Goal: Information Seeking & Learning: Compare options

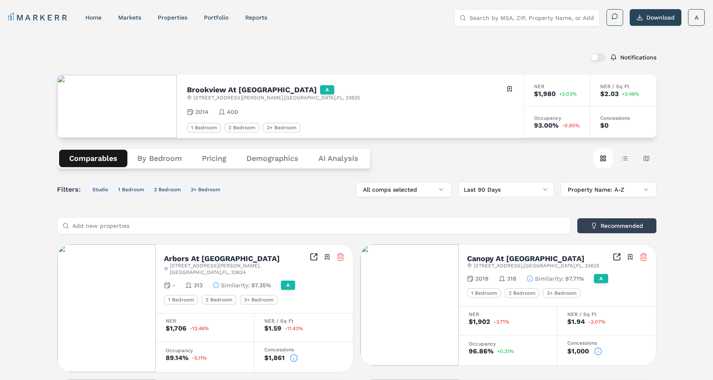
scroll to position [93, 0]
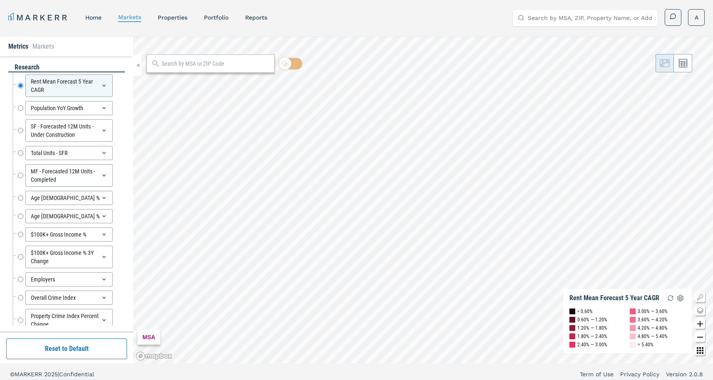
click at [56, 12] on link "MARKERR" at bounding box center [38, 18] width 60 height 12
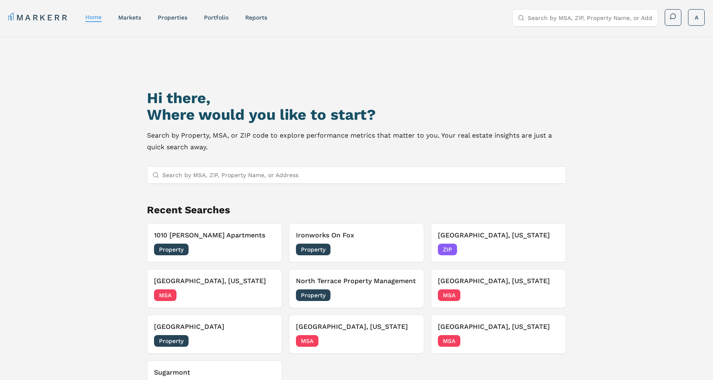
click at [24, 20] on link "MARKERR" at bounding box center [38, 18] width 60 height 12
click at [226, 280] on h3 "[GEOGRAPHIC_DATA], [US_STATE]" at bounding box center [214, 281] width 121 height 10
click at [231, 174] on input "Search by MSA, ZIP, Property Name, or Address" at bounding box center [361, 175] width 398 height 17
click at [134, 14] on link "markets" at bounding box center [129, 17] width 23 height 7
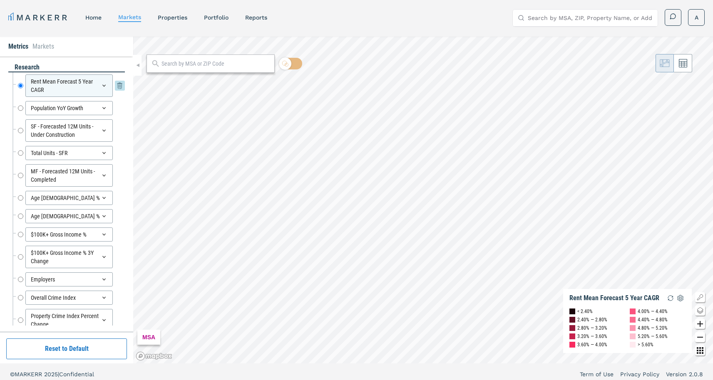
click at [102, 85] on icon at bounding box center [103, 86] width 3 height 2
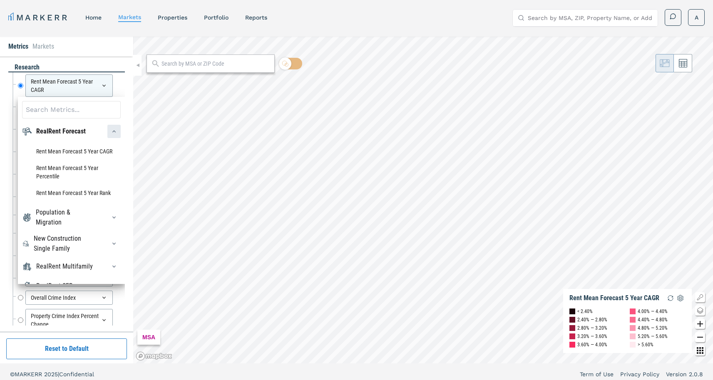
click at [107, 138] on div "button" at bounding box center [113, 131] width 13 height 13
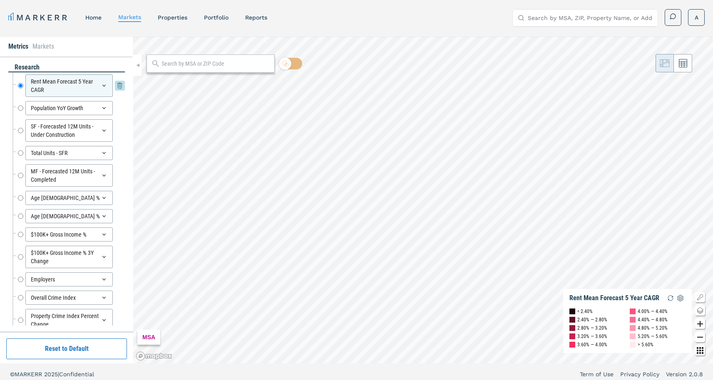
click at [92, 86] on div "Rent Mean Forecast 5 Year CAGR" at bounding box center [68, 86] width 87 height 22
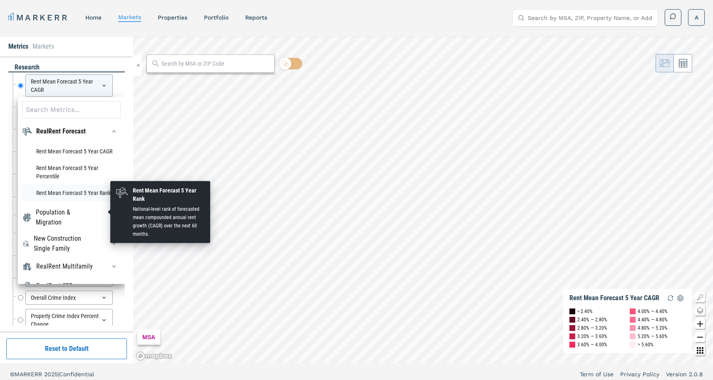
click at [63, 201] on li "Rent Mean Forecast 5 Year Rank" at bounding box center [71, 193] width 99 height 17
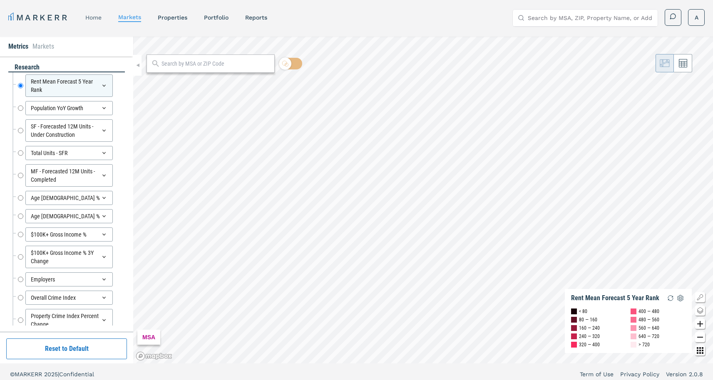
click at [90, 15] on link "home" at bounding box center [93, 17] width 16 height 7
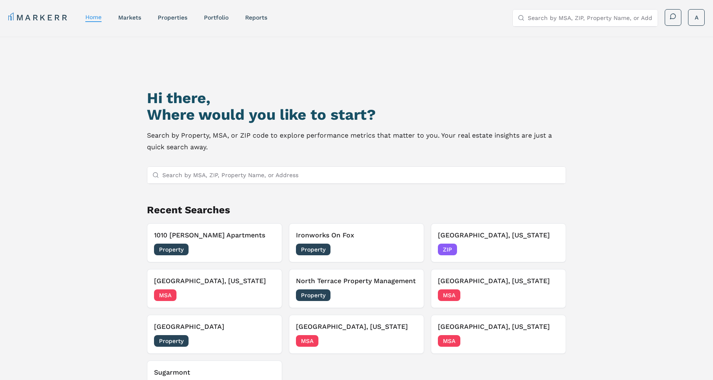
click at [205, 173] on input "Search by MSA, ZIP, Property Name, or Address" at bounding box center [361, 175] width 398 height 17
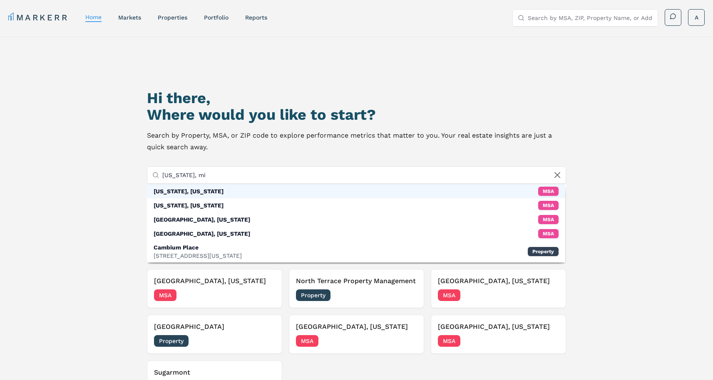
type input "wyoming, mi"
click at [200, 187] on div "[US_STATE], [US_STATE]" at bounding box center [189, 191] width 70 height 8
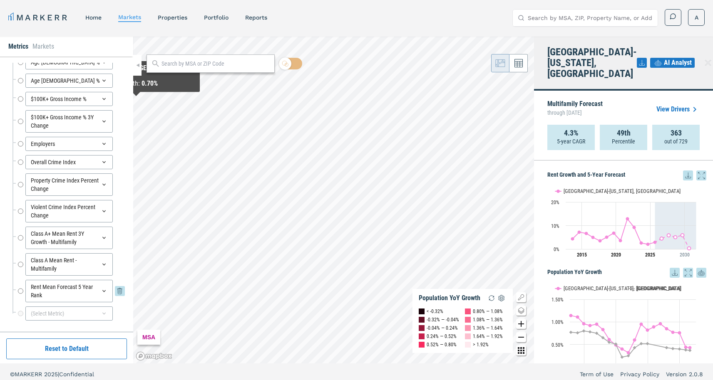
scroll to position [112, 0]
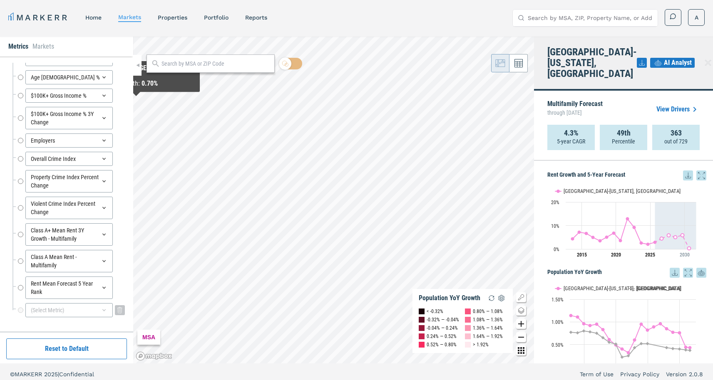
click at [83, 308] on div "(Select Metric)" at bounding box center [68, 310] width 87 height 14
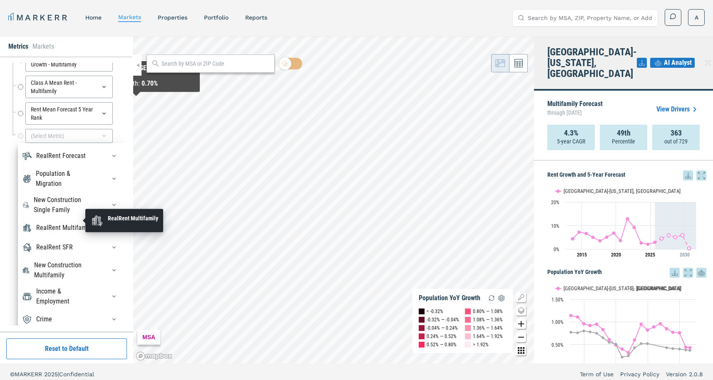
scroll to position [291, 0]
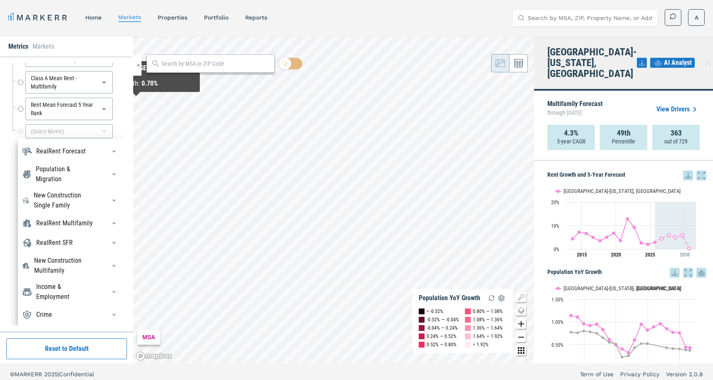
click at [60, 316] on div "Crime" at bounding box center [71, 314] width 99 height 13
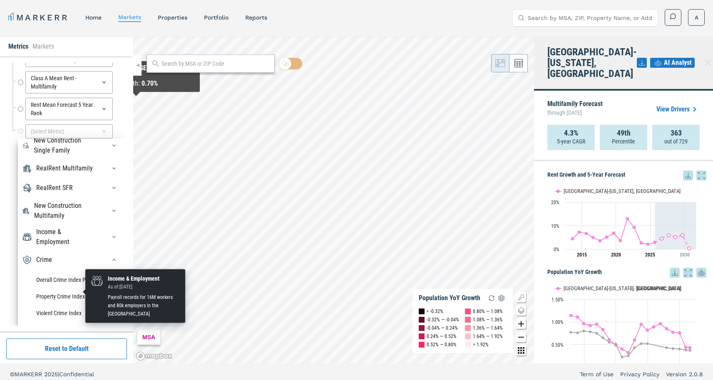
scroll to position [98, 0]
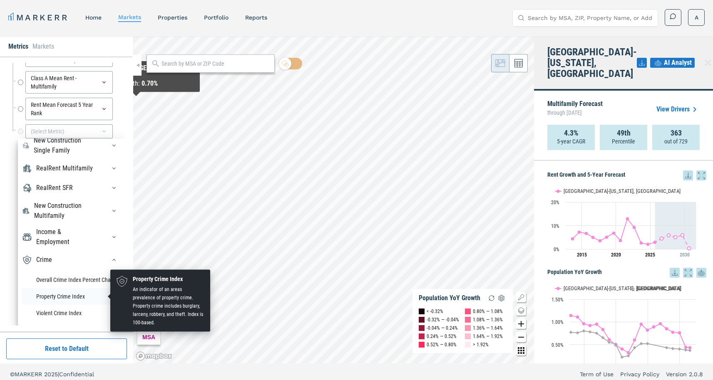
click at [59, 298] on li "Property Crime Index" at bounding box center [71, 296] width 99 height 17
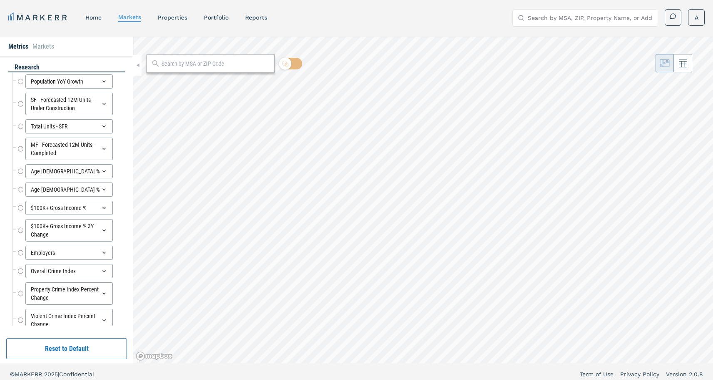
radio input "true"
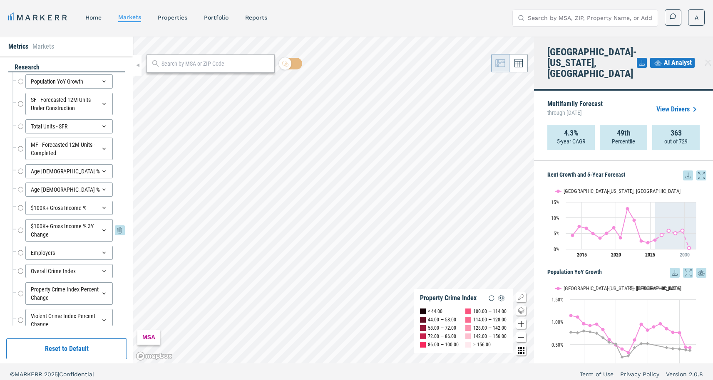
scroll to position [0, 0]
click at [20, 81] on input "Population YoY Growth" at bounding box center [20, 82] width 5 height 14
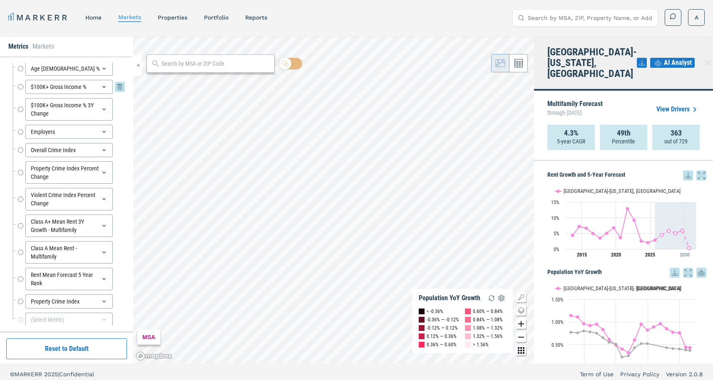
scroll to position [124, 0]
click at [21, 278] on input "Rent Mean Forecast 5 Year Rank" at bounding box center [20, 277] width 5 height 22
radio input "false"
radio input "true"
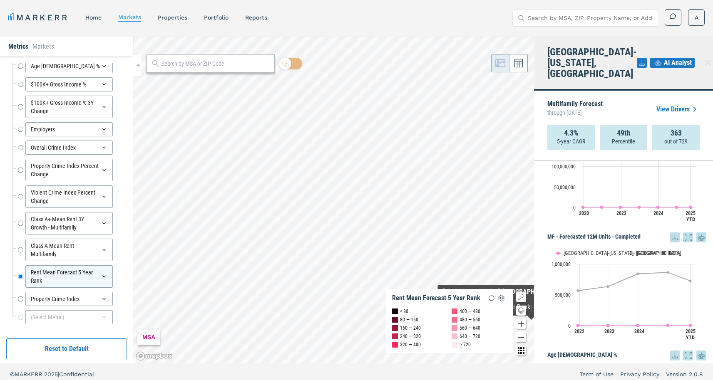
scroll to position [388, 0]
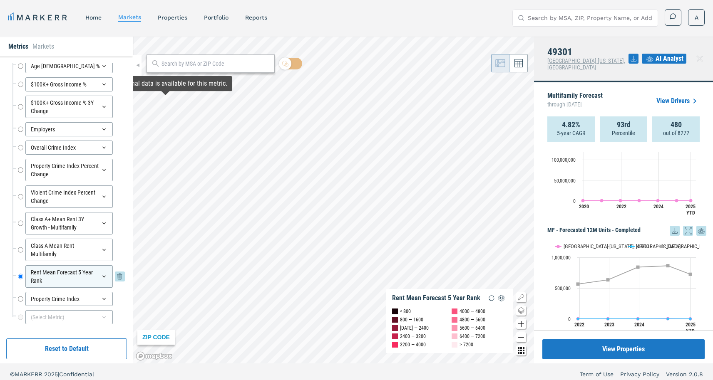
click at [96, 269] on div "Rent Mean Forecast 5 Year Rank" at bounding box center [68, 277] width 87 height 22
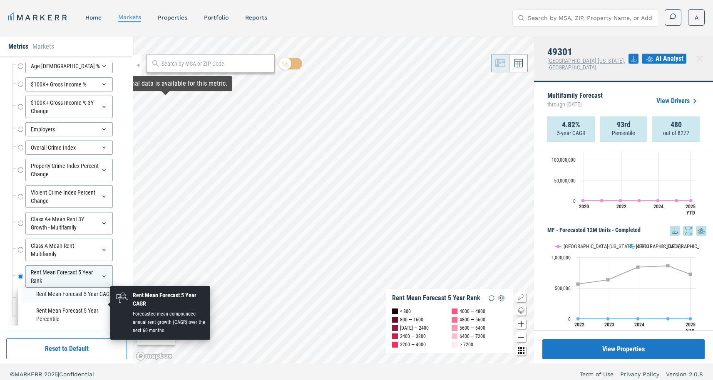
click at [73, 303] on li "Rent Mean Forecast 5 Year CAGR" at bounding box center [71, 294] width 99 height 17
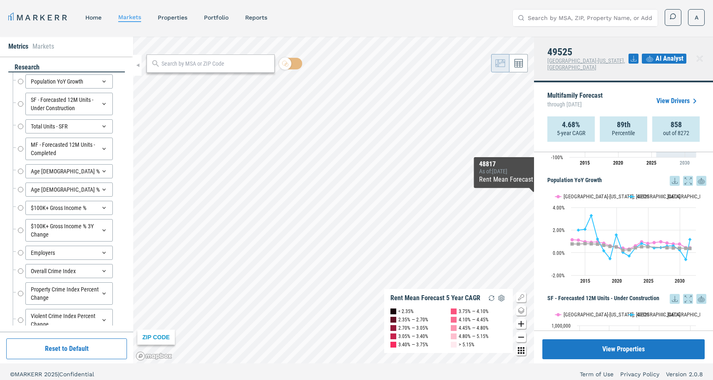
scroll to position [82, 0]
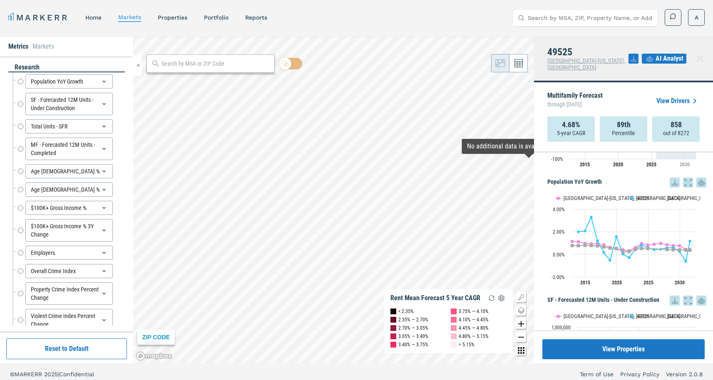
click at [669, 96] on link "View Drivers" at bounding box center [677, 101] width 43 height 10
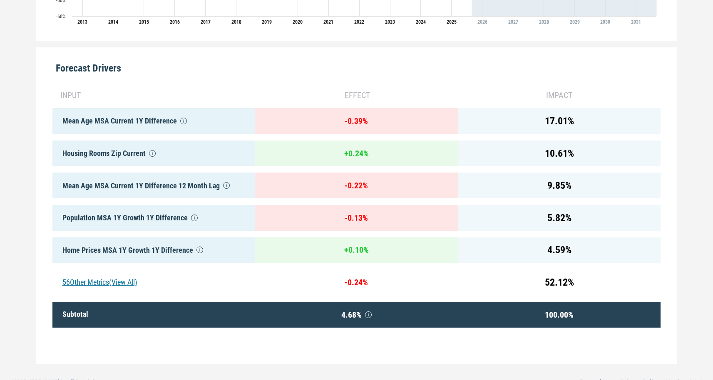
scroll to position [370, 0]
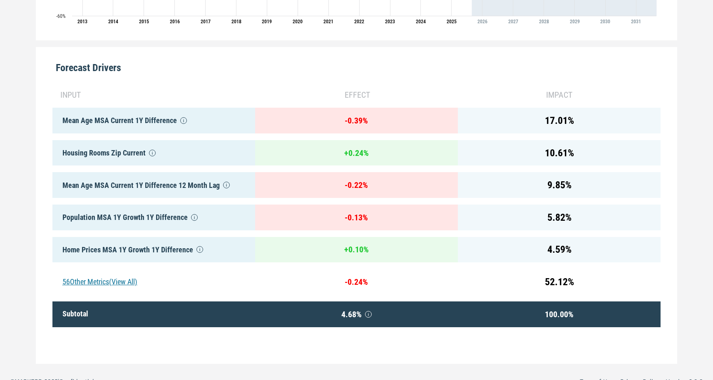
click at [133, 283] on div "56 Other Metrics (View All)" at bounding box center [153, 282] width 203 height 26
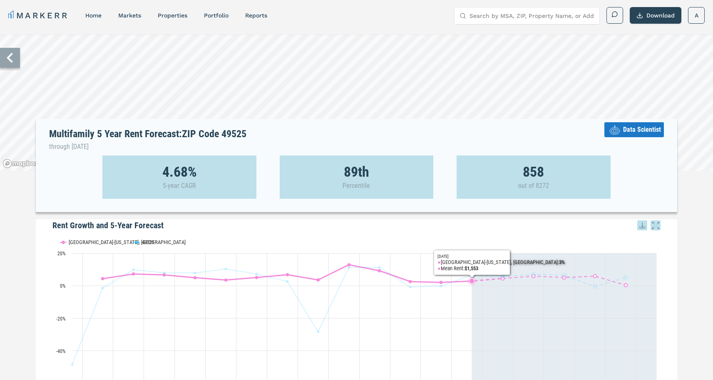
scroll to position [0, 0]
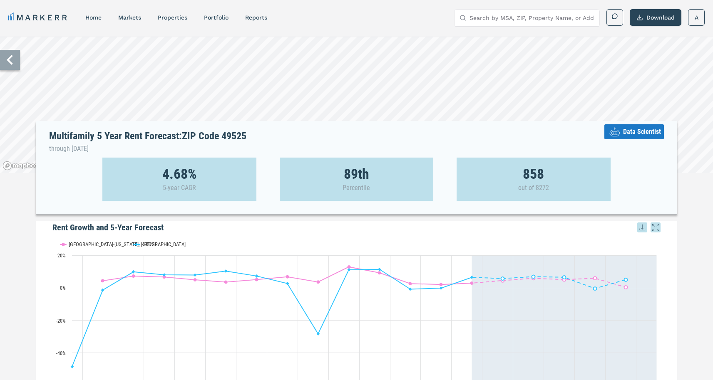
click at [633, 137] on span "Data Scientist" at bounding box center [642, 132] width 38 height 10
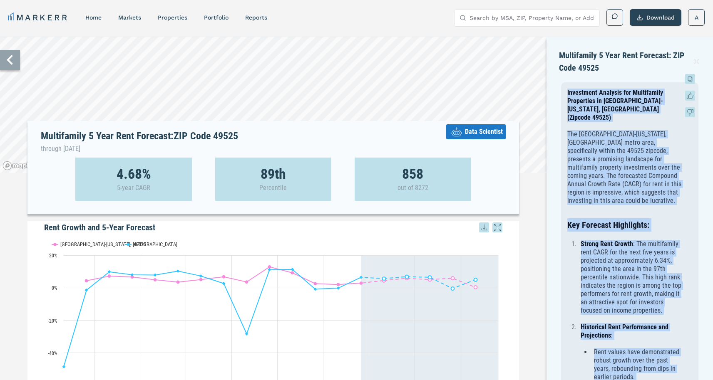
drag, startPoint x: 618, startPoint y: 297, endPoint x: 562, endPoint y: 89, distance: 215.4
click at [568, 145] on p "The Grand Rapids-Wyoming, MI metro area, specifically within the 49525 zipcode,…" at bounding box center [624, 167] width 114 height 75
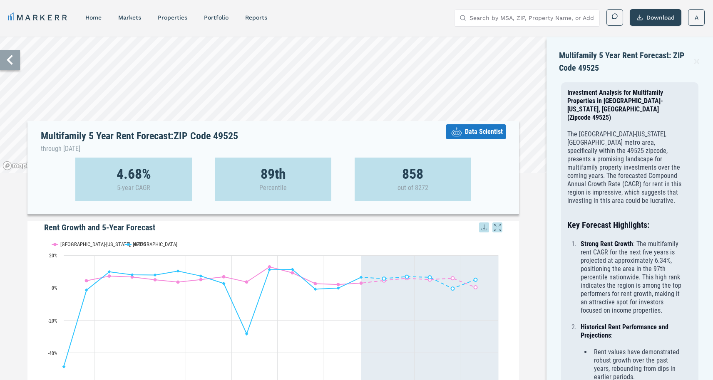
click at [11, 58] on icon at bounding box center [10, 60] width 20 height 20
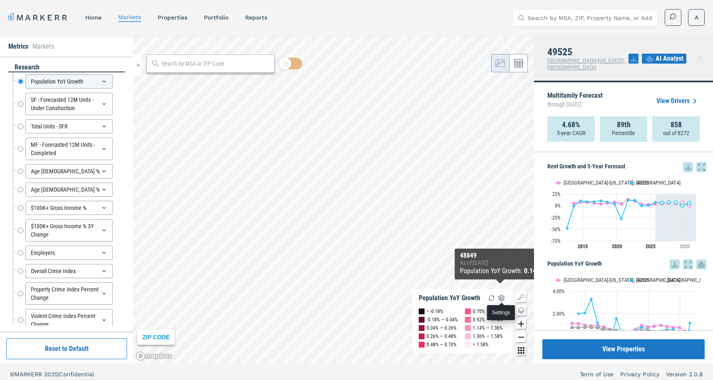
click at [501, 302] on img "button" at bounding box center [502, 298] width 10 height 10
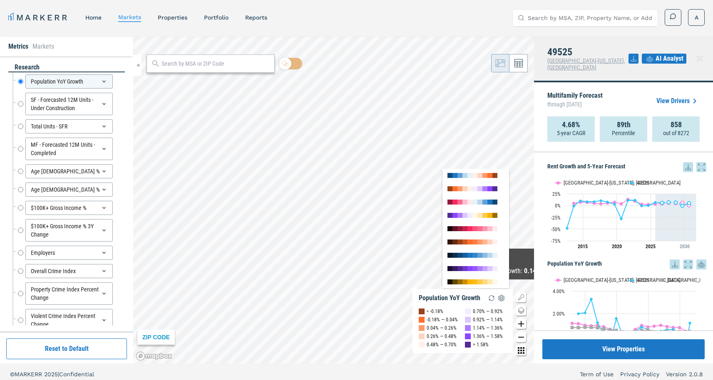
click at [462, 194] on div at bounding box center [475, 188] width 67 height 13
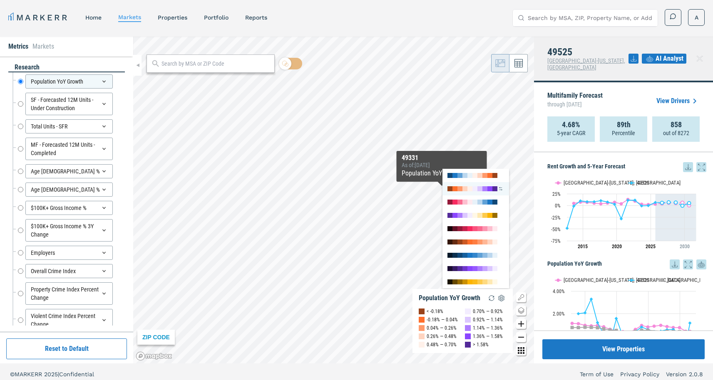
click at [464, 189] on div at bounding box center [464, 188] width 5 height 5
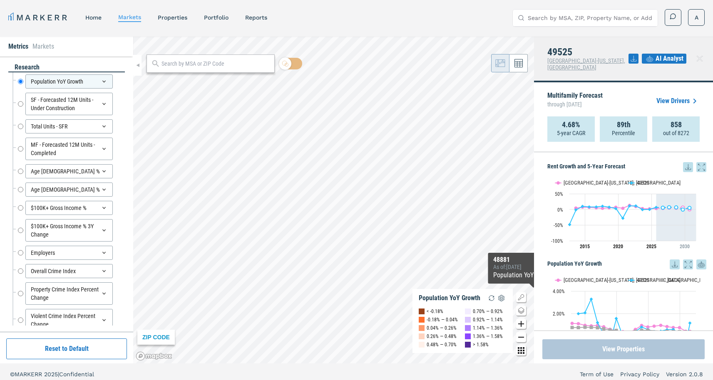
click at [622, 349] on button "View Properties" at bounding box center [623, 350] width 162 height 20
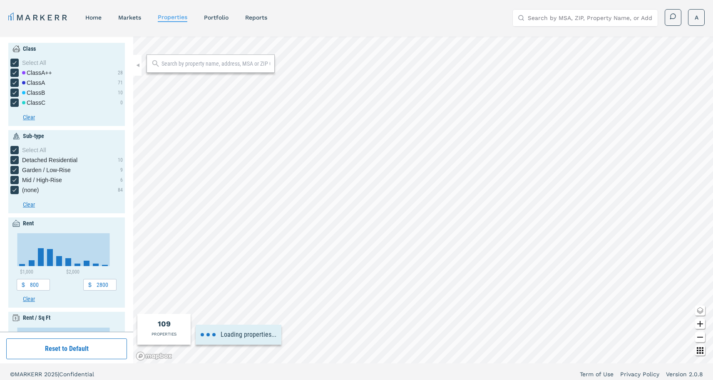
type input "600"
type input "3200"
type input "0.5"
type input "4.5"
type input "1840"
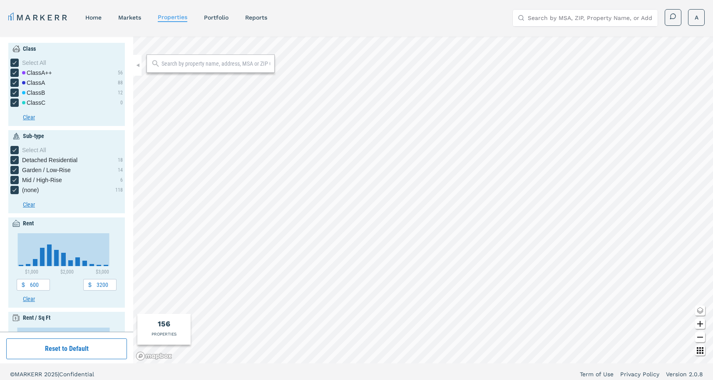
type input "800"
type input "1"
type input "1800"
type input "2050"
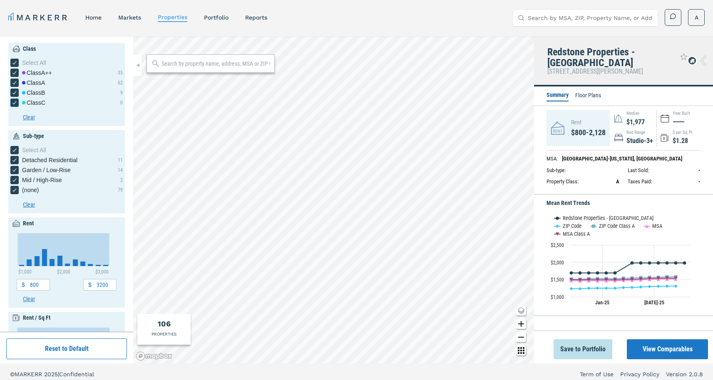
click at [13, 102] on icon "[object Object] checkbox input" at bounding box center [14, 102] width 7 height 7
click at [13, 102] on input "Class C" at bounding box center [12, 101] width 5 height 5
checkbox input "false"
click at [12, 94] on icon "[object Object] checkbox input" at bounding box center [14, 92] width 7 height 7
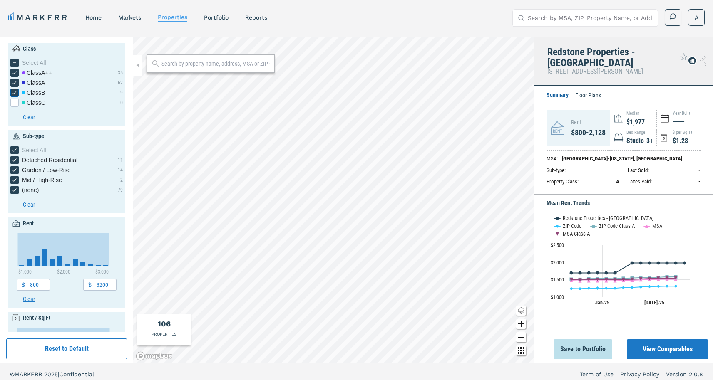
click at [12, 94] on input "Class B" at bounding box center [12, 91] width 5 height 5
checkbox input "false"
click at [14, 157] on div "Detached Residential checkbox input" at bounding box center [14, 160] width 8 height 8
click at [14, 157] on input "Detached Residential" at bounding box center [12, 158] width 5 height 5
checkbox input "false"
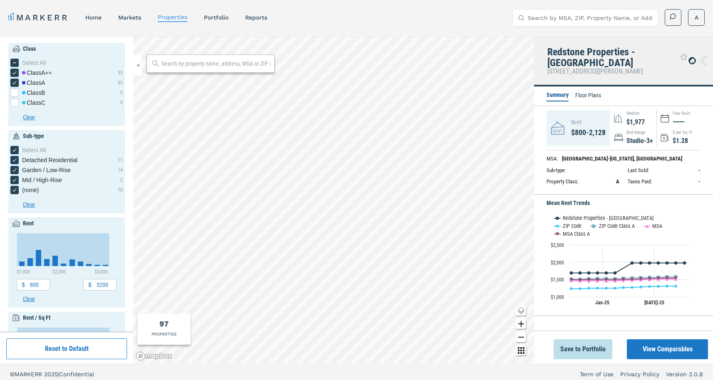
checkbox input "false"
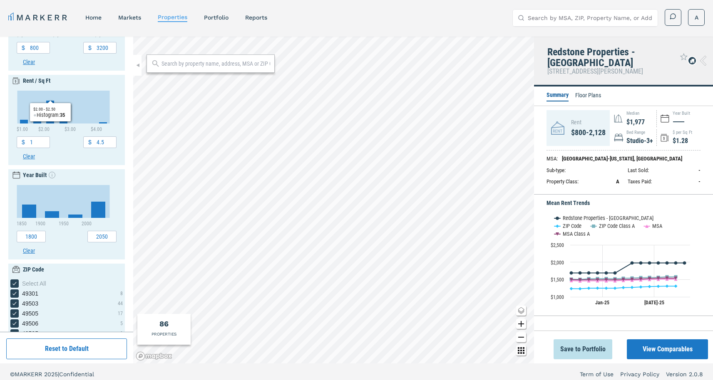
scroll to position [268, 0]
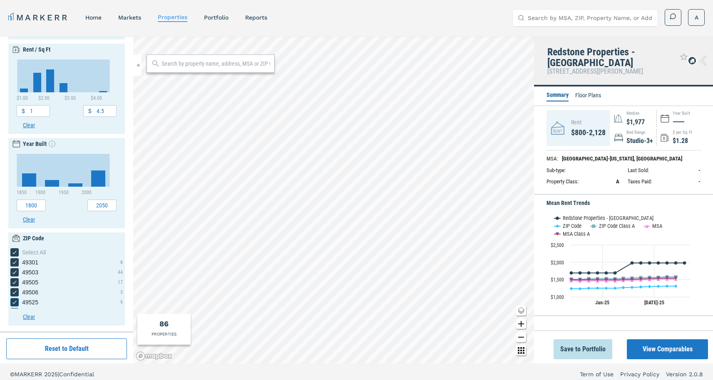
click at [14, 302] on icon "49525 checkbox input" at bounding box center [14, 302] width 7 height 7
click at [14, 302] on input "49525" at bounding box center [12, 300] width 5 height 5
checkbox input "false"
click at [12, 293] on icon "49506 checkbox input" at bounding box center [14, 292] width 7 height 7
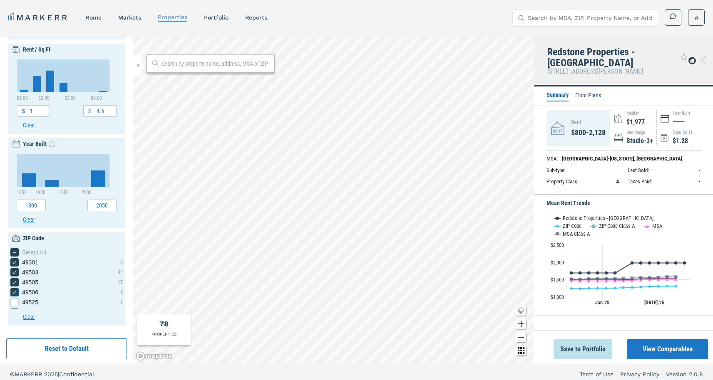
click at [12, 293] on input "49506" at bounding box center [12, 290] width 5 height 5
checkbox input "false"
type input "3000"
type input "1840"
type input "2020"
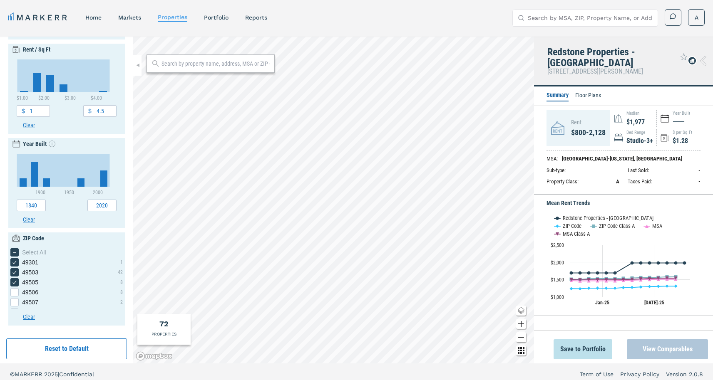
click at [673, 348] on button "View Comparables" at bounding box center [667, 350] width 81 height 20
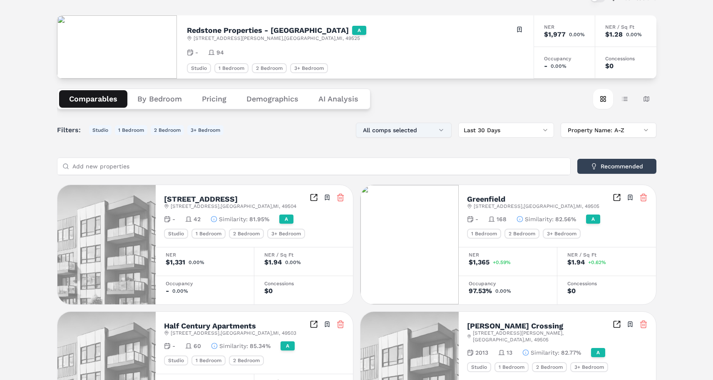
scroll to position [62, 0]
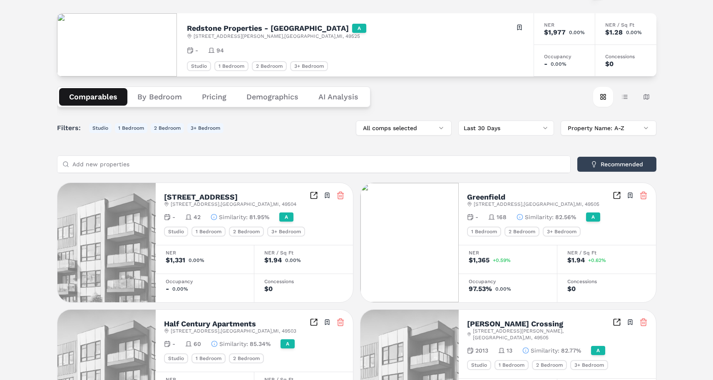
click at [260, 99] on button "Demographics" at bounding box center [272, 96] width 72 height 17
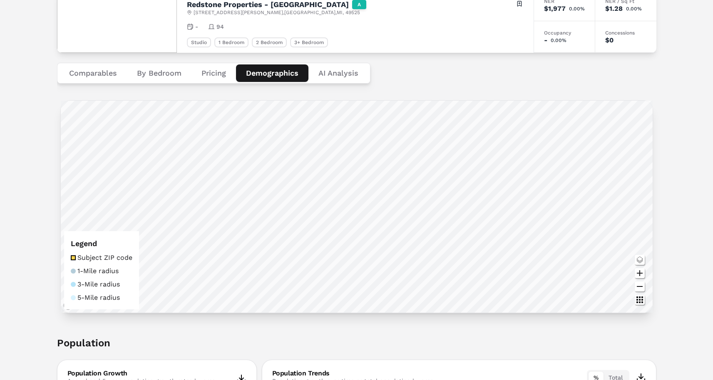
scroll to position [85, 0]
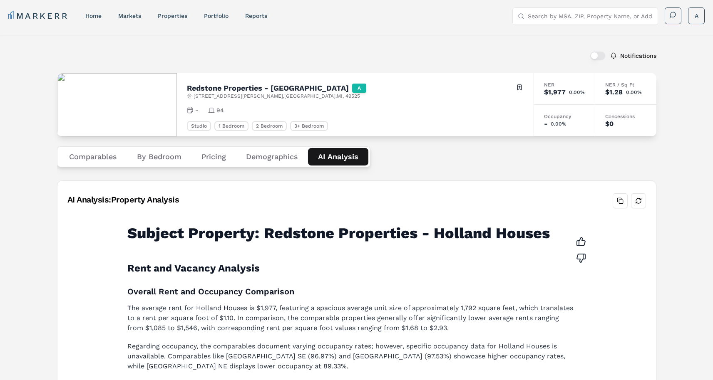
scroll to position [0, 0]
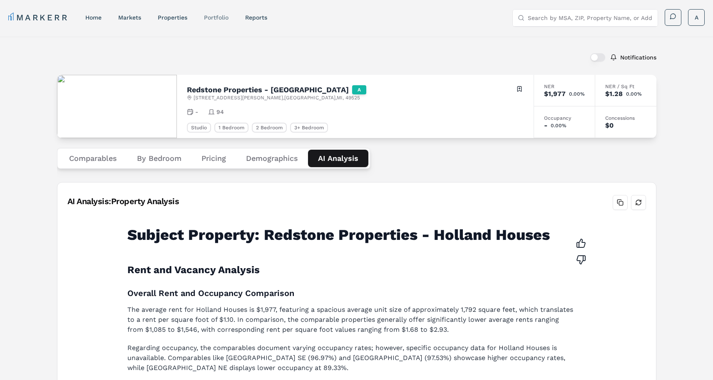
click at [221, 19] on link "Portfolio" at bounding box center [216, 17] width 25 height 7
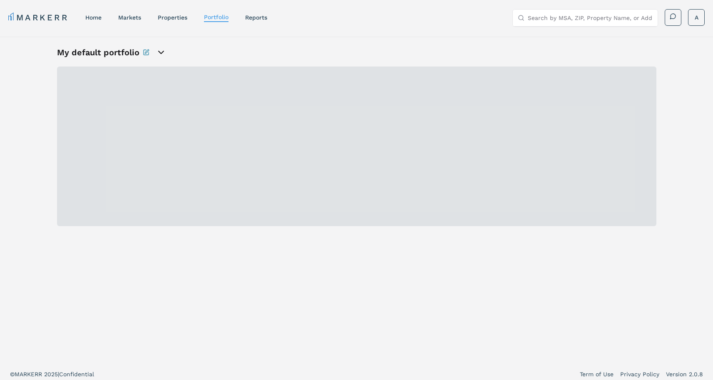
click at [160, 53] on icon "open portfolio options" at bounding box center [161, 52] width 5 height 2
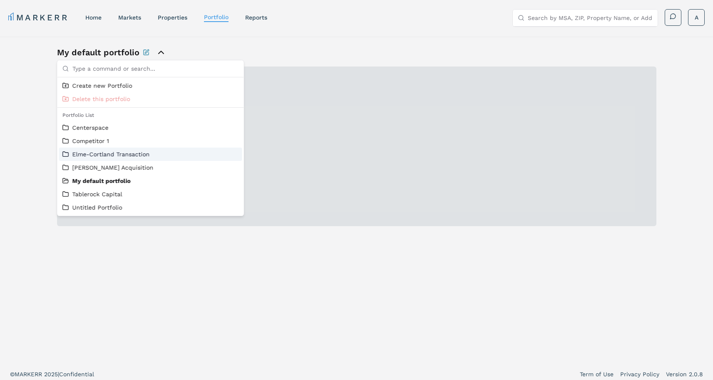
click at [94, 155] on link "Elme-Cortland Transaction" at bounding box center [150, 154] width 176 height 8
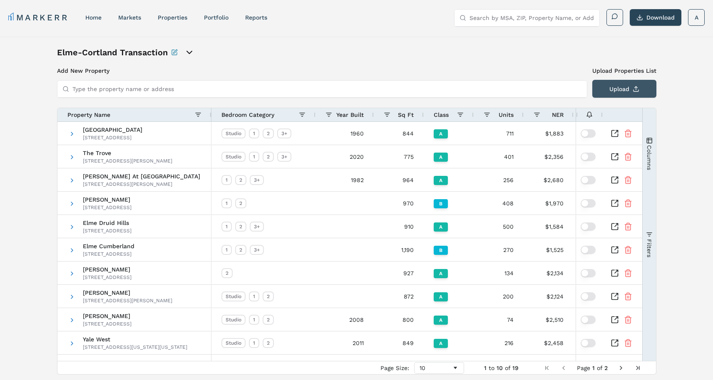
click at [610, 89] on button "Upload" at bounding box center [624, 89] width 64 height 18
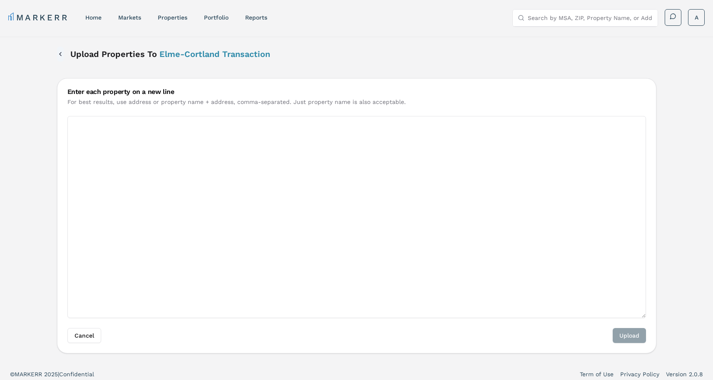
click at [60, 52] on button "Back" at bounding box center [60, 54] width 7 height 15
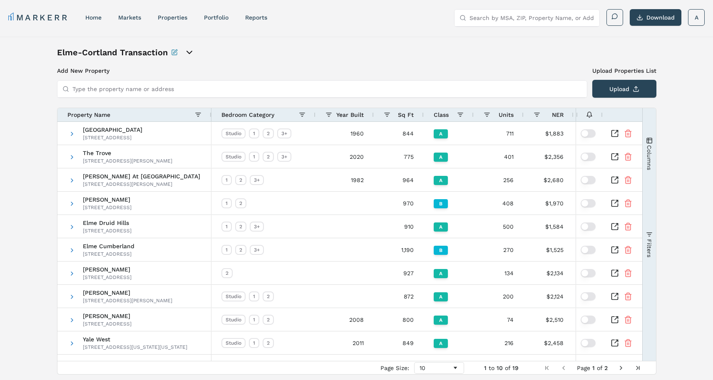
click at [253, 90] on input "Type the property name or address" at bounding box center [326, 89] width 509 height 17
click at [23, 82] on div "Elme-Cortland Transaction Add New Property Upload Properties List Type the prop…" at bounding box center [356, 211] width 713 height 348
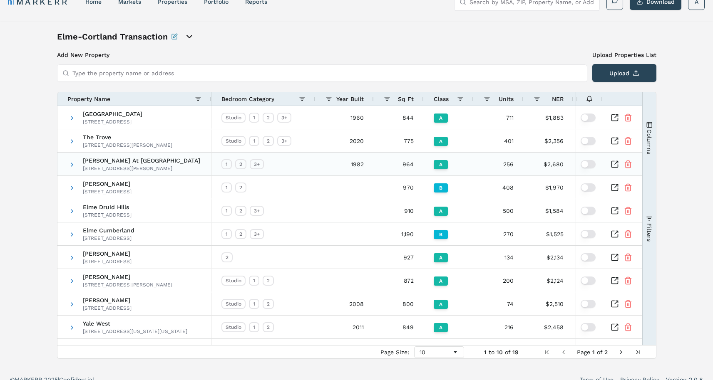
scroll to position [18, 0]
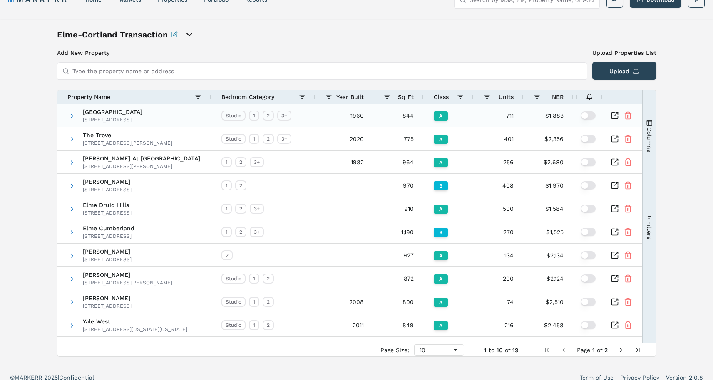
click at [586, 115] on button "button" at bounding box center [588, 116] width 15 height 8
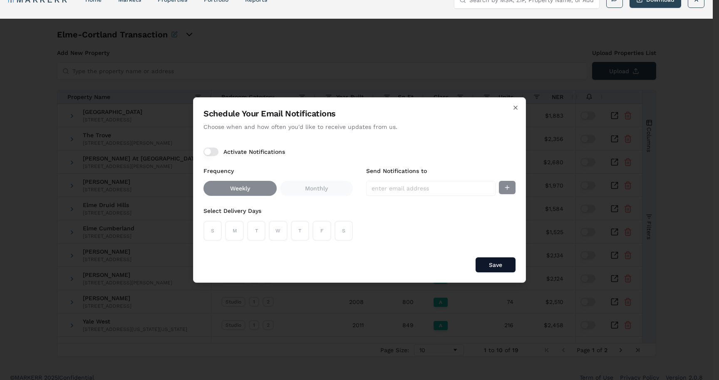
click at [206, 150] on button "Activate Notifications" at bounding box center [211, 152] width 15 height 8
click at [246, 232] on div "S M T W T F S" at bounding box center [278, 231] width 149 height 20
click at [260, 230] on button "T" at bounding box center [256, 231] width 18 height 20
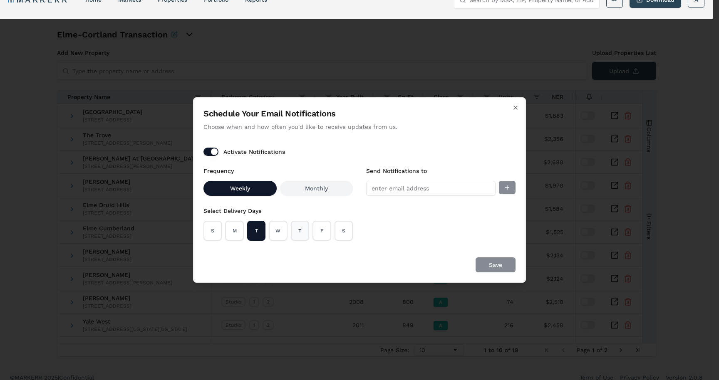
click at [302, 230] on button "T" at bounding box center [300, 231] width 18 height 20
click at [514, 111] on h2 "Schedule Your Email Notifications" at bounding box center [360, 114] width 312 height 12
click at [518, 107] on icon "button" at bounding box center [515, 107] width 7 height 7
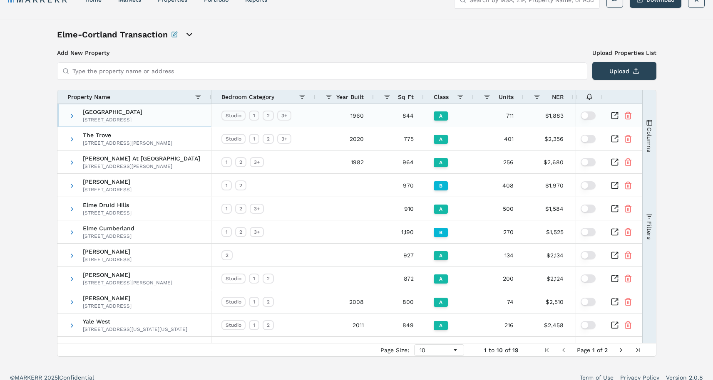
click at [73, 111] on span at bounding box center [72, 115] width 7 height 23
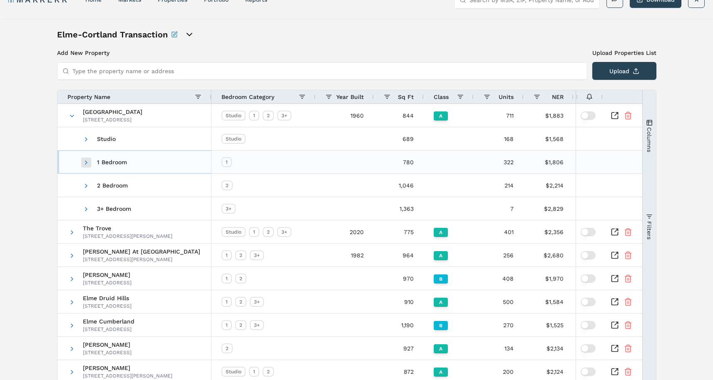
click at [88, 162] on span at bounding box center [86, 162] width 7 height 7
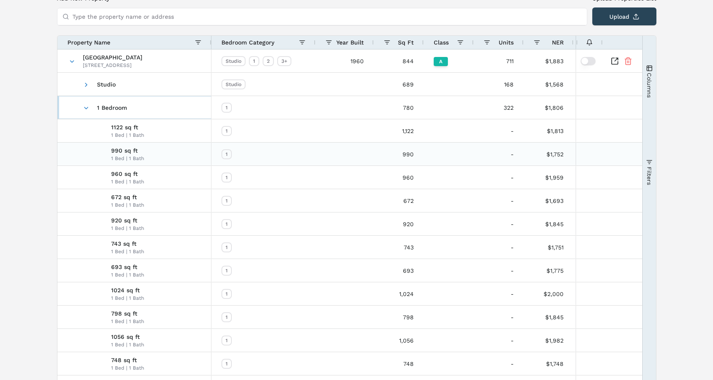
scroll to position [72, 0]
click at [83, 110] on span at bounding box center [86, 108] width 7 height 7
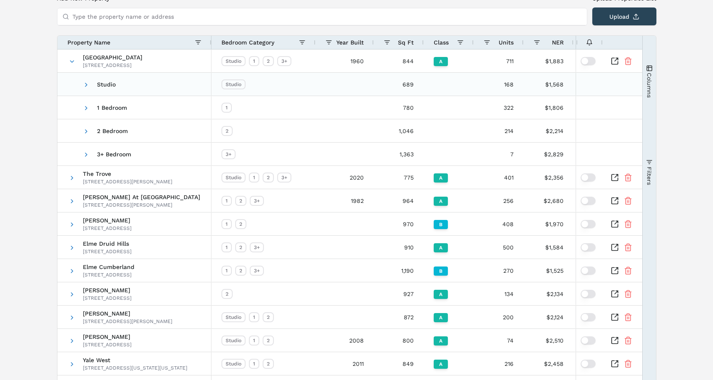
click at [82, 87] on span "Studio" at bounding box center [135, 84] width 133 height 23
click at [648, 79] on span "Columns" at bounding box center [649, 84] width 7 height 25
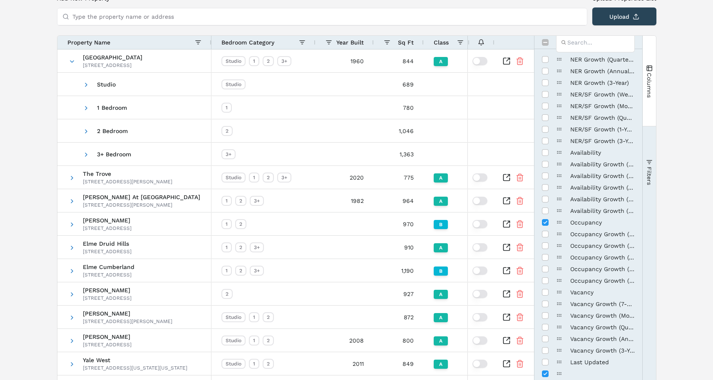
scroll to position [269, 0]
click at [647, 159] on span "button" at bounding box center [649, 162] width 7 height 7
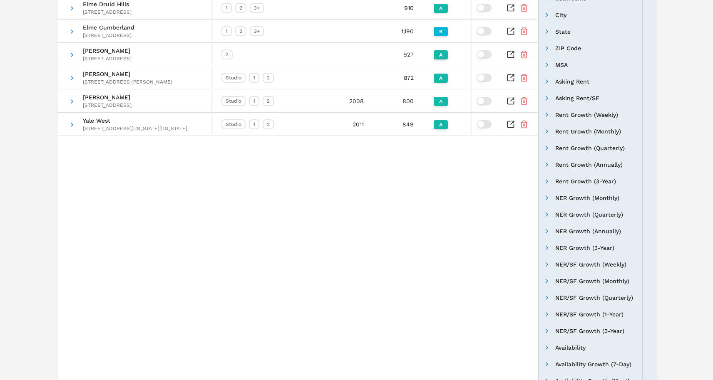
scroll to position [291, 0]
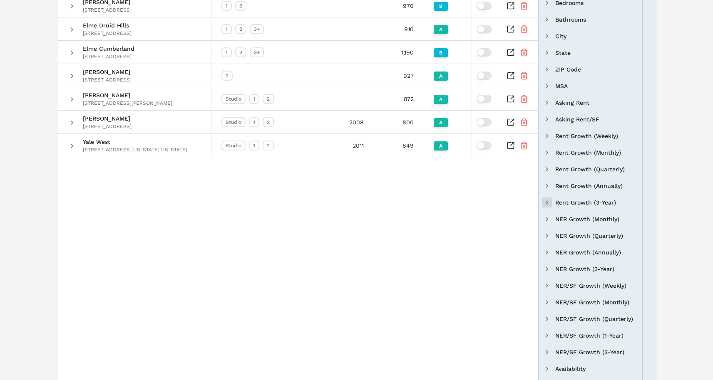
click at [544, 204] on span "Filter List 50 Filters" at bounding box center [547, 202] width 7 height 7
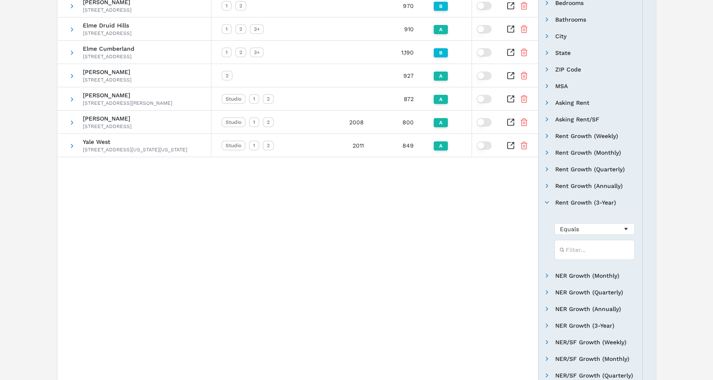
click at [544, 204] on span "Filter List 50 Filters" at bounding box center [547, 202] width 7 height 7
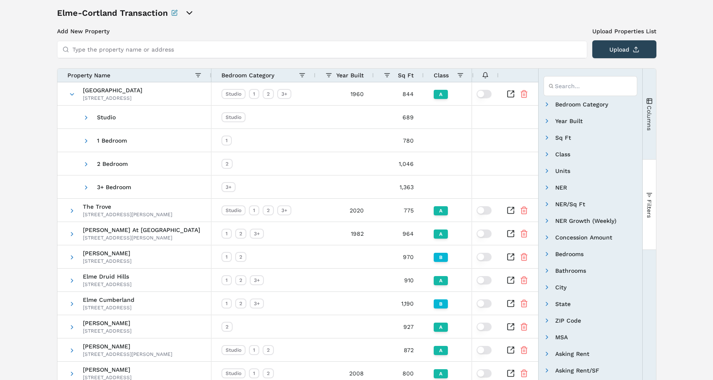
scroll to position [39, 0]
click at [646, 116] on span "Columns" at bounding box center [649, 118] width 7 height 25
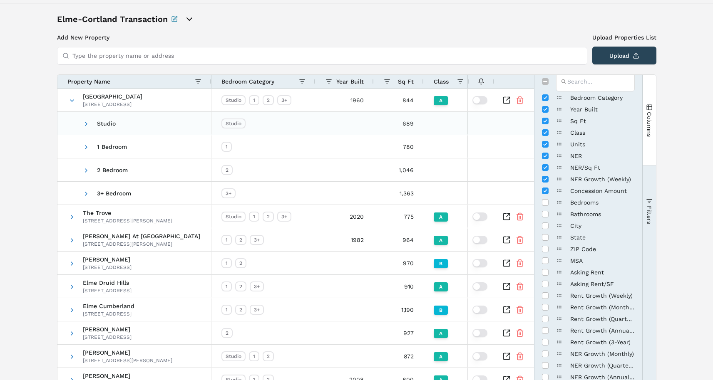
scroll to position [0, 0]
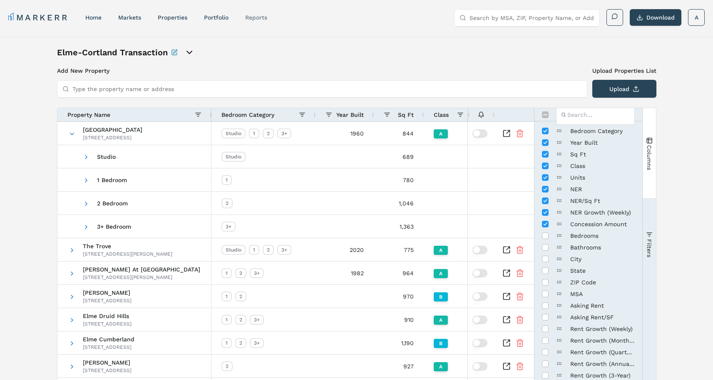
click at [250, 16] on link "reports" at bounding box center [256, 17] width 22 height 7
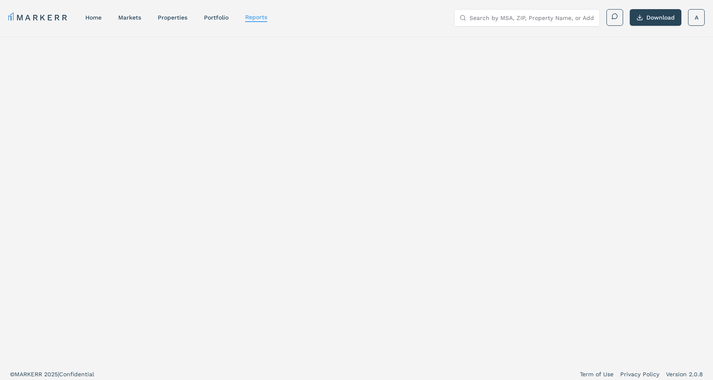
select select "-release_date"
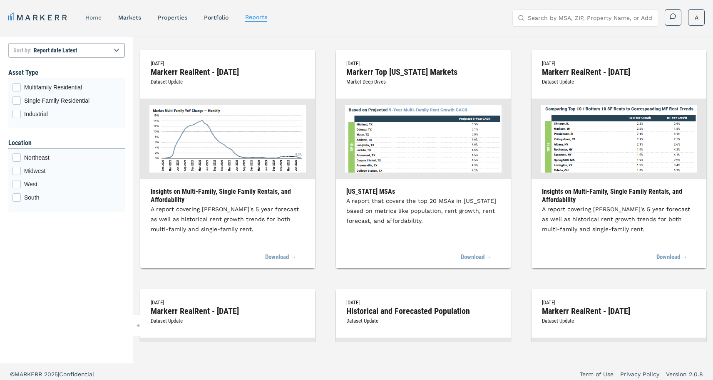
click at [86, 16] on link "home" at bounding box center [93, 17] width 16 height 7
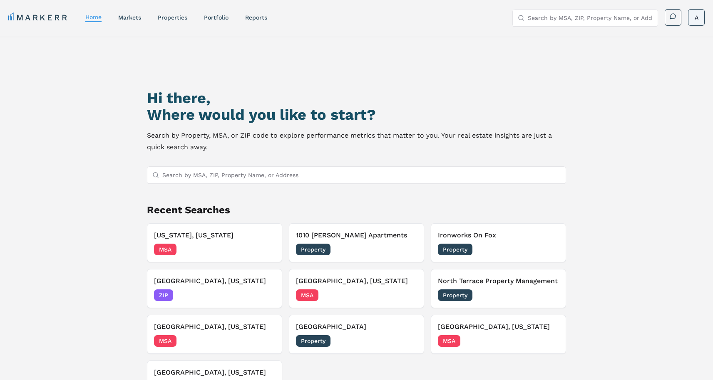
click at [696, 13] on html "MARKERR home markets properties Portfolio reports Search by MSA, ZIP, Property …" at bounding box center [356, 226] width 713 height 452
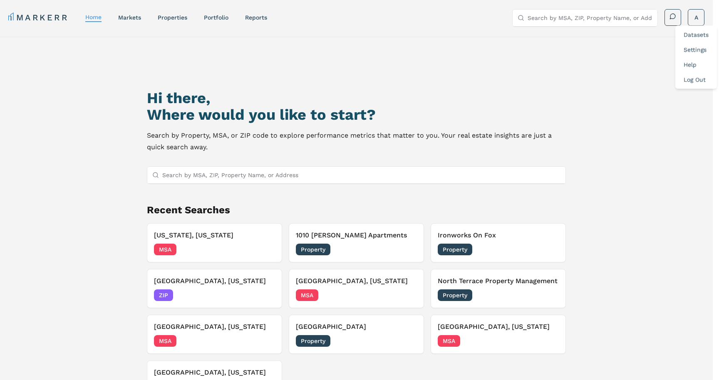
click at [691, 35] on link "Datasets" at bounding box center [696, 35] width 25 height 7
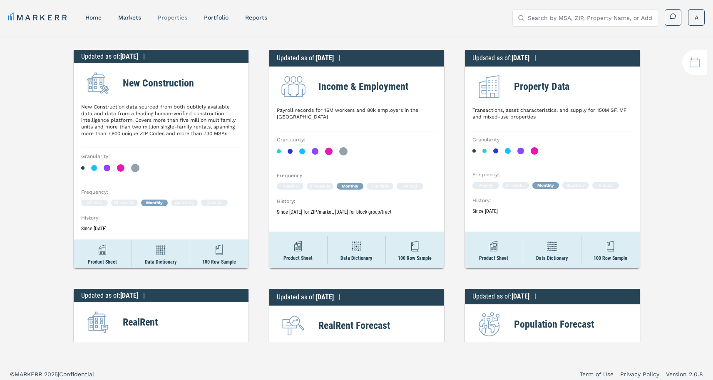
click at [165, 17] on link "properties" at bounding box center [173, 17] width 30 height 7
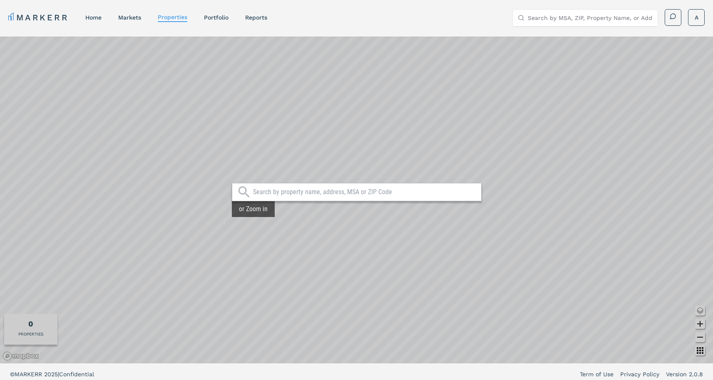
click at [289, 199] on div at bounding box center [357, 192] width 250 height 18
click at [289, 192] on input "text" at bounding box center [365, 192] width 224 height 8
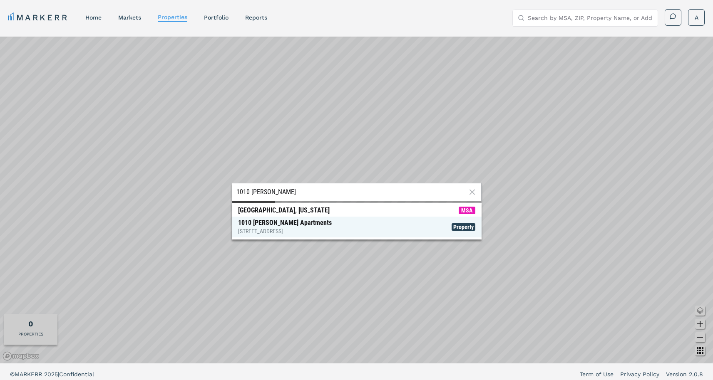
type input "1010 [PERSON_NAME]"
click at [282, 226] on div "[GEOGRAPHIC_DATA][PERSON_NAME] [STREET_ADDRESS]" at bounding box center [285, 227] width 94 height 17
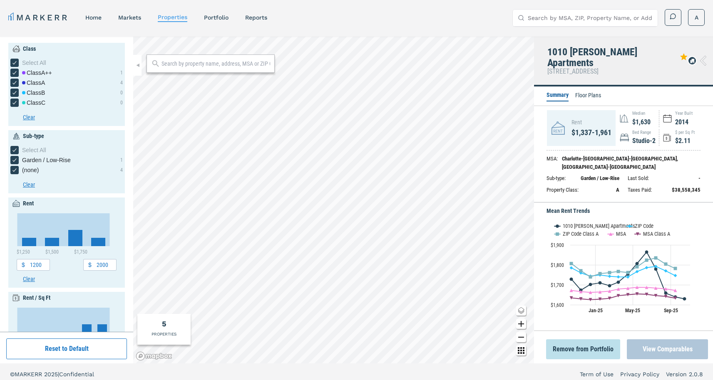
click at [652, 340] on button "View Comparables" at bounding box center [667, 350] width 81 height 20
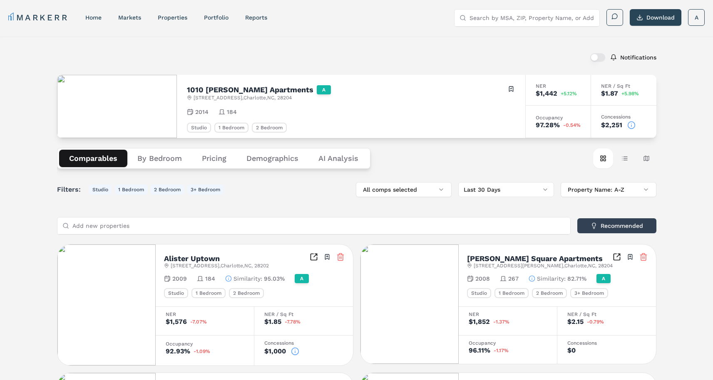
click at [229, 280] on icon "button" at bounding box center [229, 279] width 0 height 1
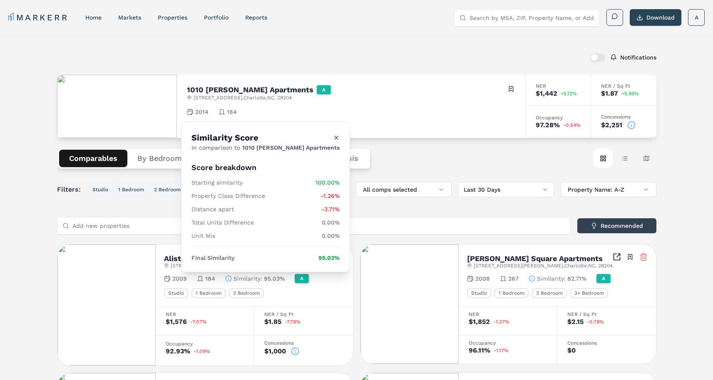
click at [333, 135] on icon "Close" at bounding box center [336, 137] width 7 height 7
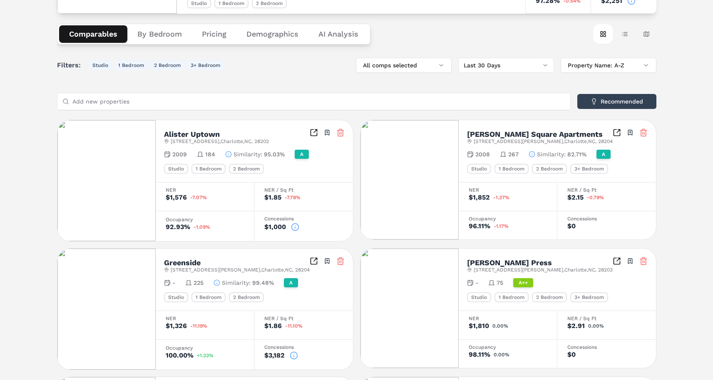
scroll to position [122, 0]
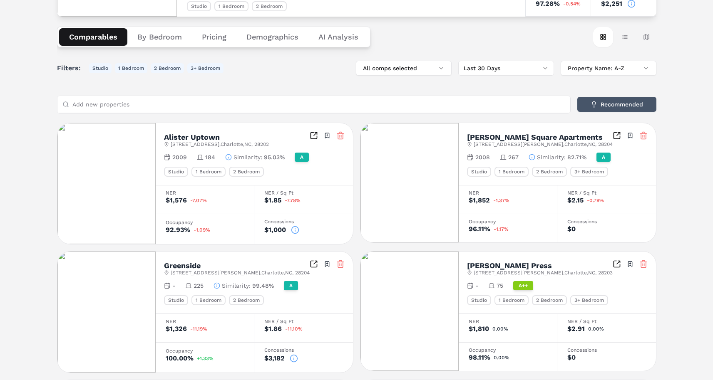
click at [644, 105] on button "Recommended" at bounding box center [616, 104] width 79 height 15
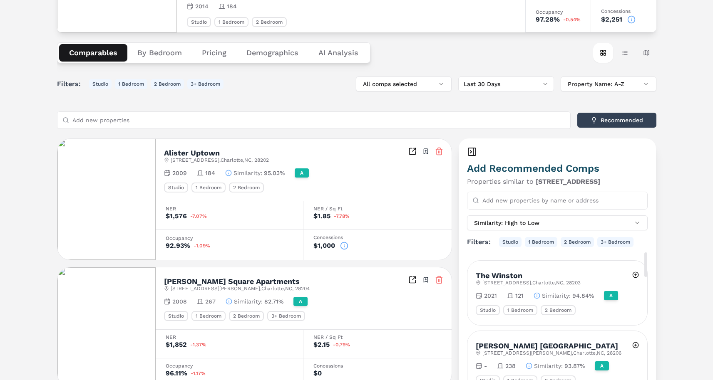
scroll to position [105, 0]
click at [438, 278] on icon at bounding box center [439, 278] width 6 height 0
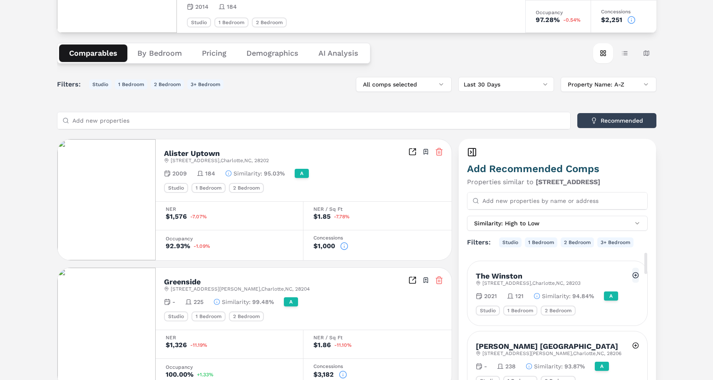
click at [635, 274] on button at bounding box center [635, 275] width 7 height 15
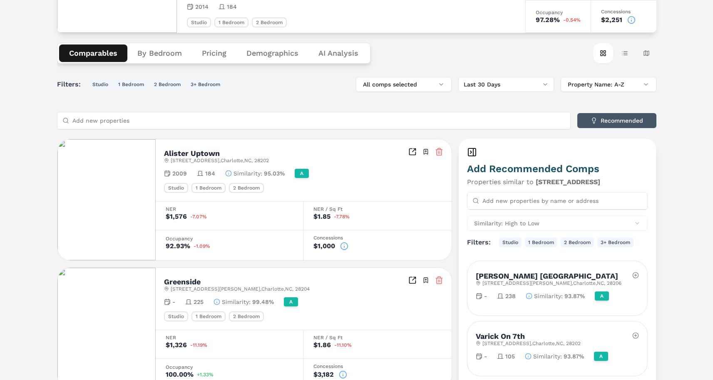
click at [594, 123] on button "Recommended" at bounding box center [616, 120] width 79 height 15
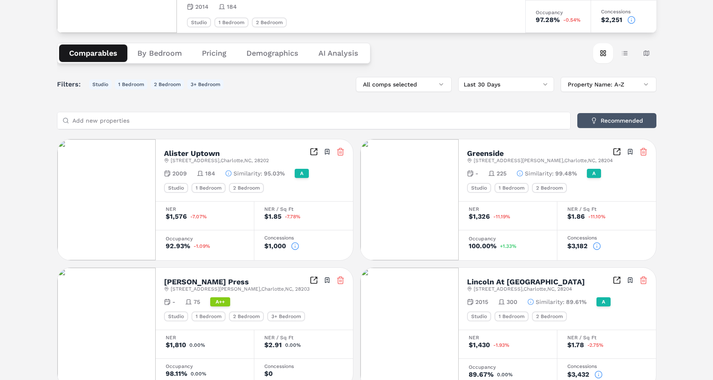
click at [586, 123] on button "Recommended" at bounding box center [616, 120] width 79 height 15
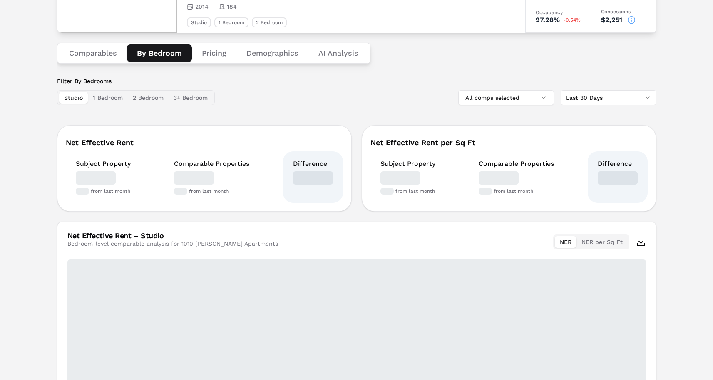
click at [172, 57] on button "By Bedroom" at bounding box center [159, 53] width 65 height 17
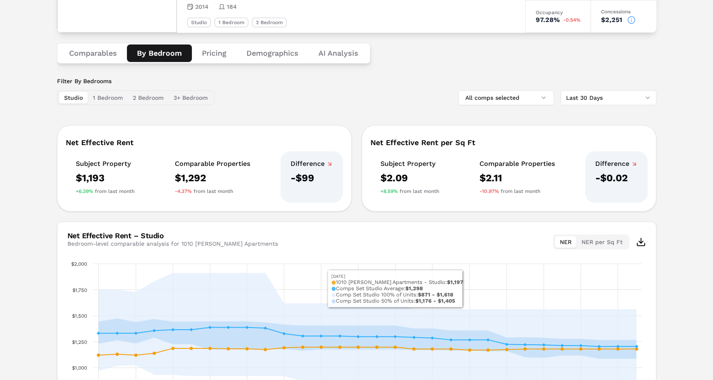
click at [583, 93] on html "MARKERR home markets properties Portfolio reports Search by MSA, ZIP, Property …" at bounding box center [356, 182] width 713 height 574
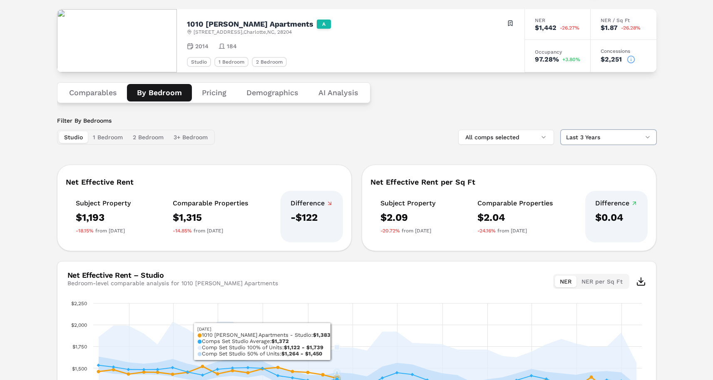
scroll to position [50, 0]
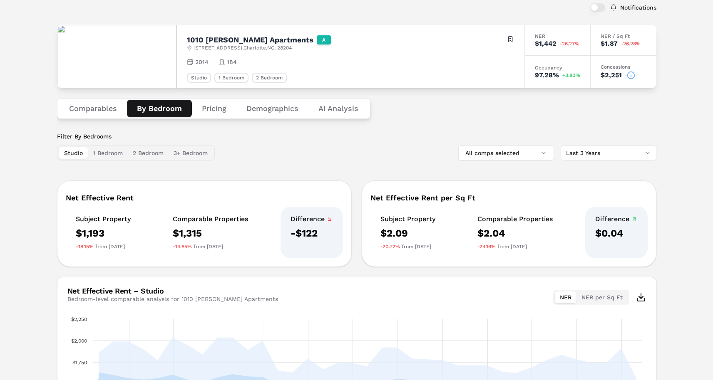
click at [219, 107] on button "Pricing" at bounding box center [214, 108] width 45 height 17
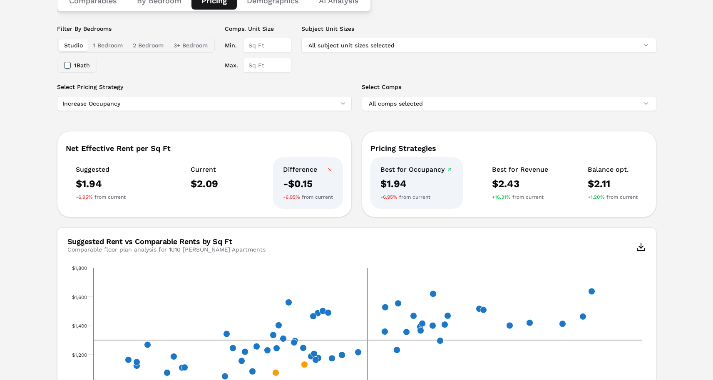
scroll to position [153, 0]
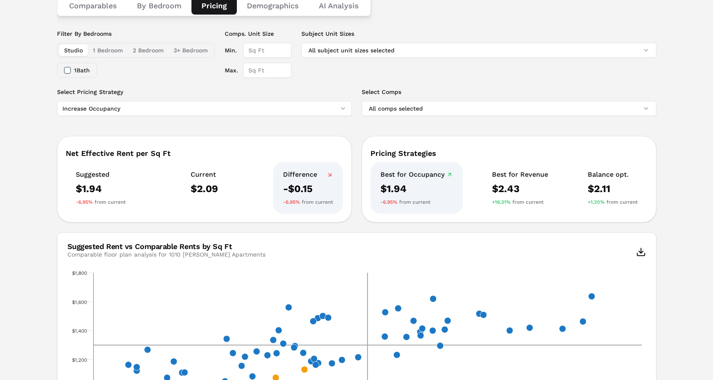
click at [110, 48] on button "1 Bedroom" at bounding box center [108, 51] width 40 height 12
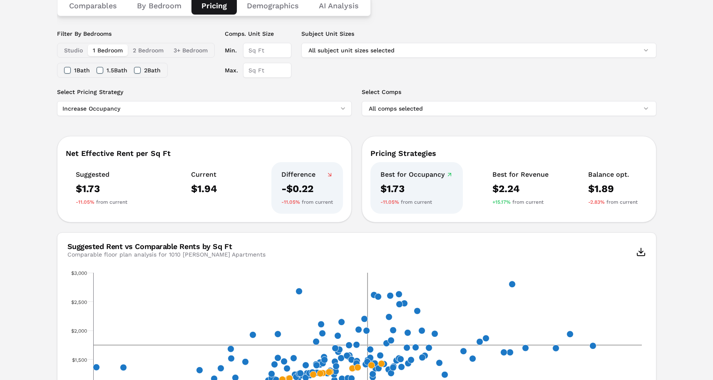
click at [340, 110] on html "MARKERR home markets properties Portfolio reports Search by MSA, ZIP, Property …" at bounding box center [356, 359] width 713 height 1025
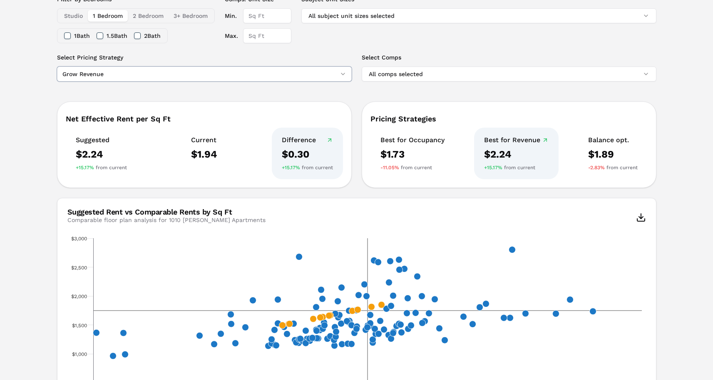
scroll to position [184, 0]
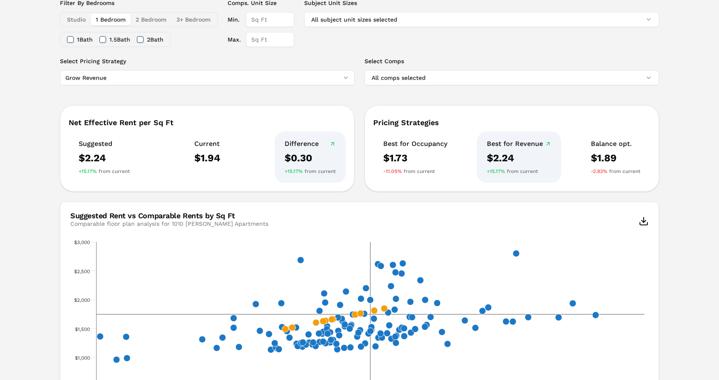
click at [330, 73] on html "MARKERR home markets properties Portfolio reports Search by MSA, ZIP, Property …" at bounding box center [359, 328] width 719 height 1025
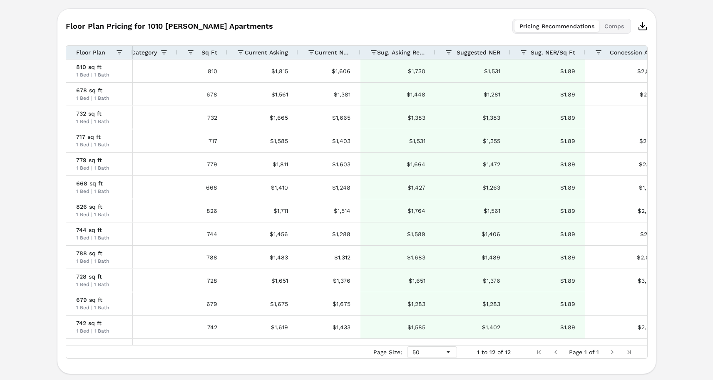
scroll to position [0, 0]
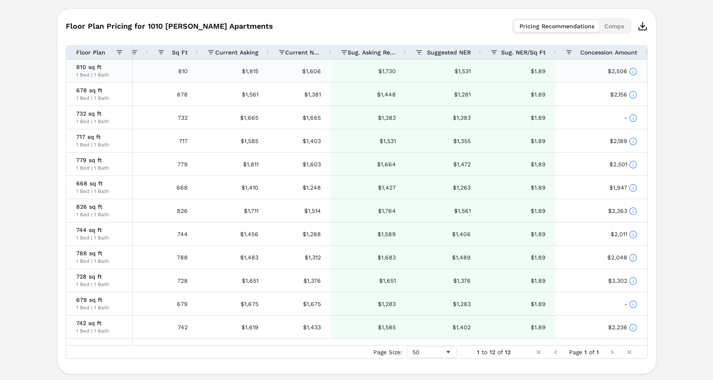
click at [632, 69] on icon at bounding box center [633, 71] width 8 height 8
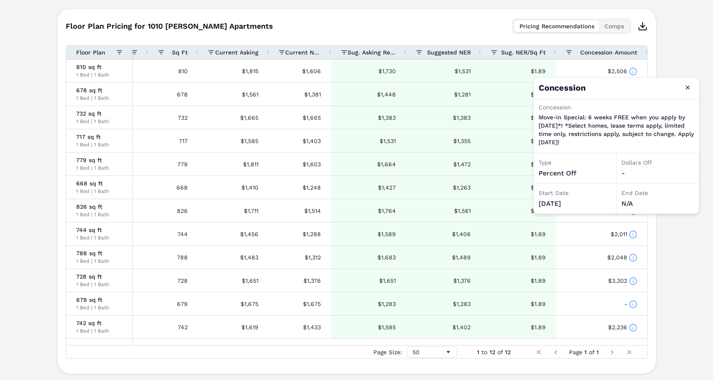
drag, startPoint x: 610, startPoint y: 145, endPoint x: 544, endPoint y: 115, distance: 72.1
click at [544, 115] on p "Move-in Special: 6 weeks FREE when you apply by [DATE]*! *Select homes, lease t…" at bounding box center [617, 129] width 156 height 33
click at [691, 86] on button "Close" at bounding box center [687, 87] width 13 height 13
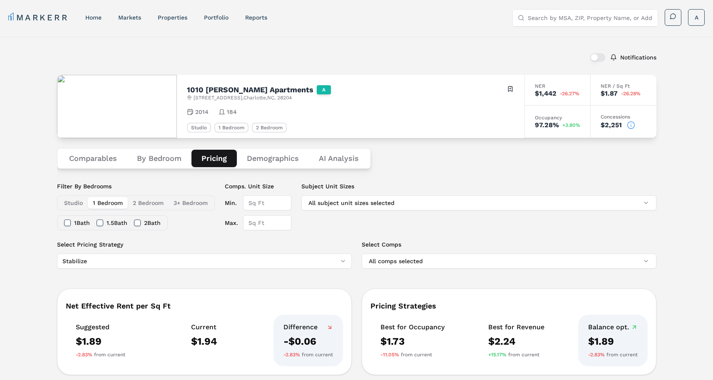
click at [165, 159] on button "By Bedroom" at bounding box center [159, 158] width 65 height 17
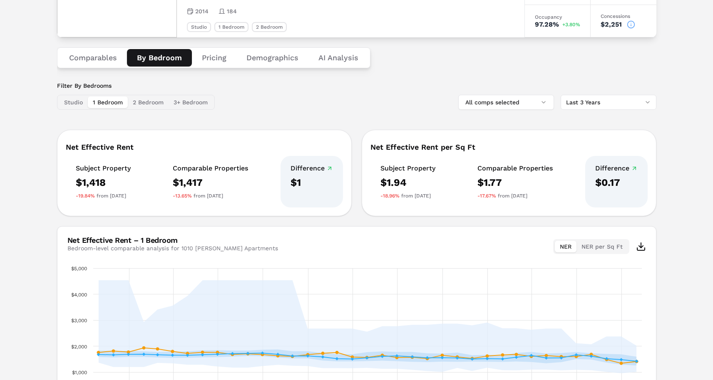
scroll to position [27, 0]
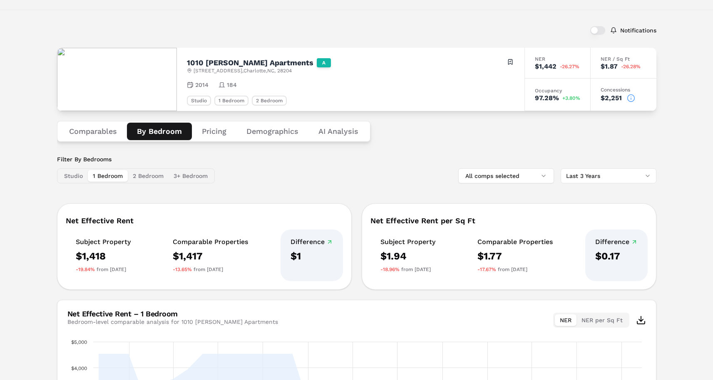
click at [96, 132] on button "Comparables" at bounding box center [93, 131] width 68 height 17
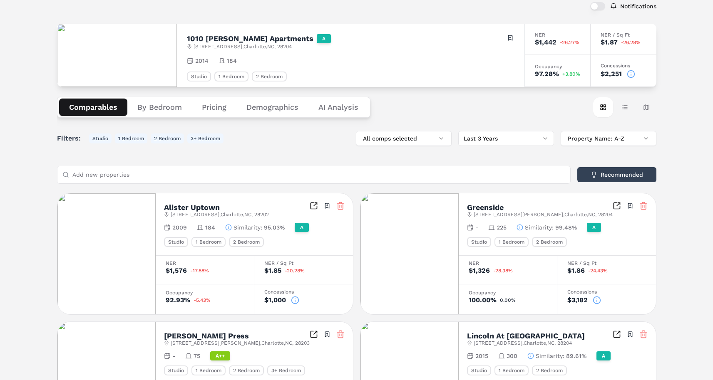
scroll to position [50, 0]
